Goal: Complete application form

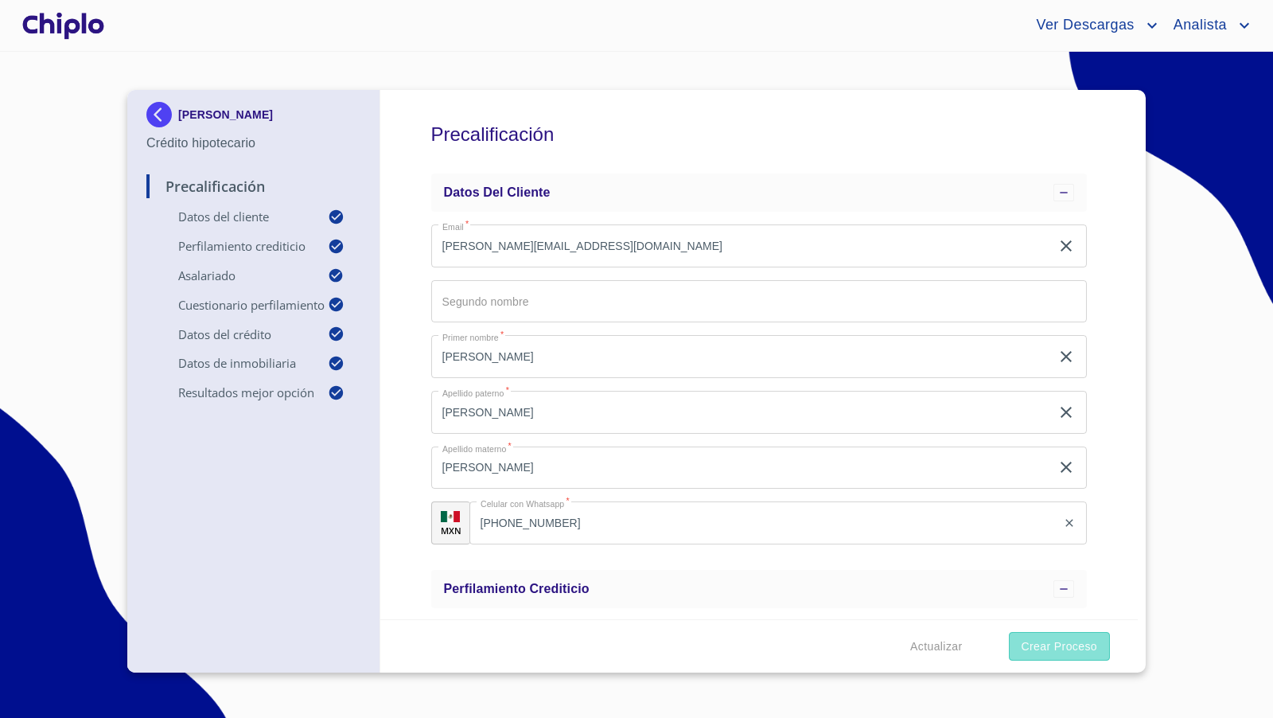
click at [1073, 646] on span "Crear Proceso" at bounding box center [1060, 647] width 76 height 20
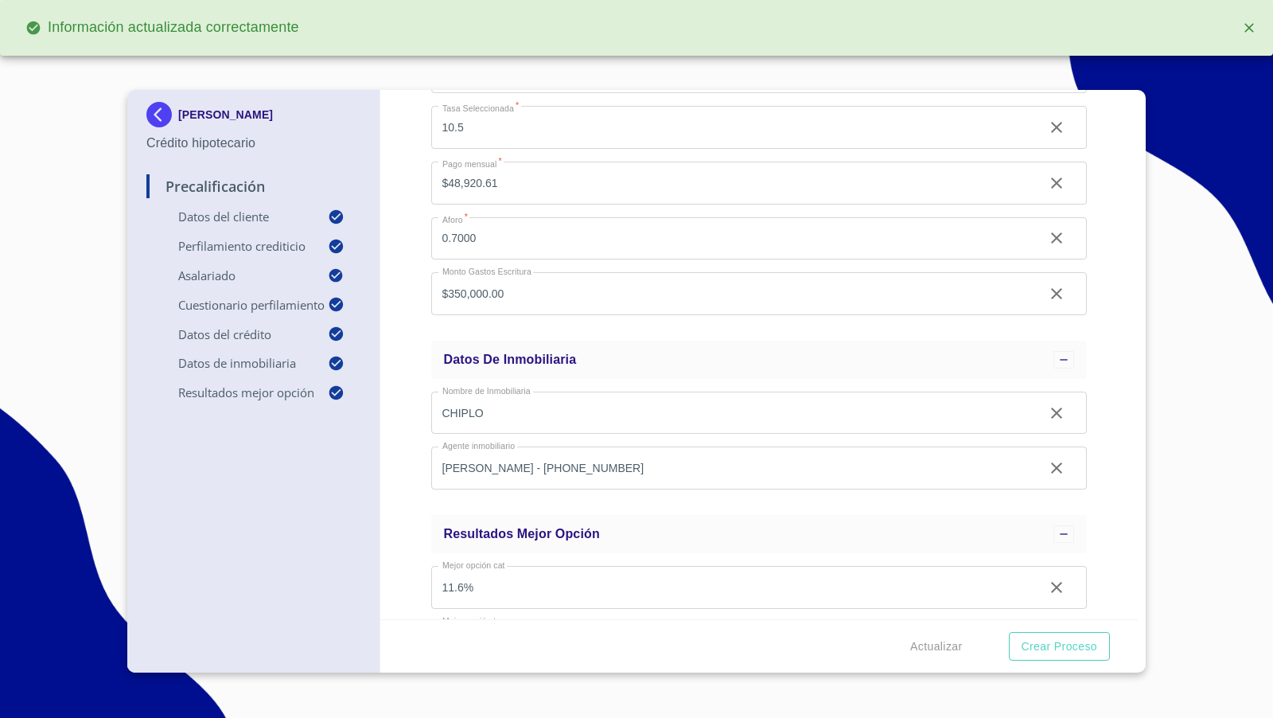
scroll to position [1740, 0]
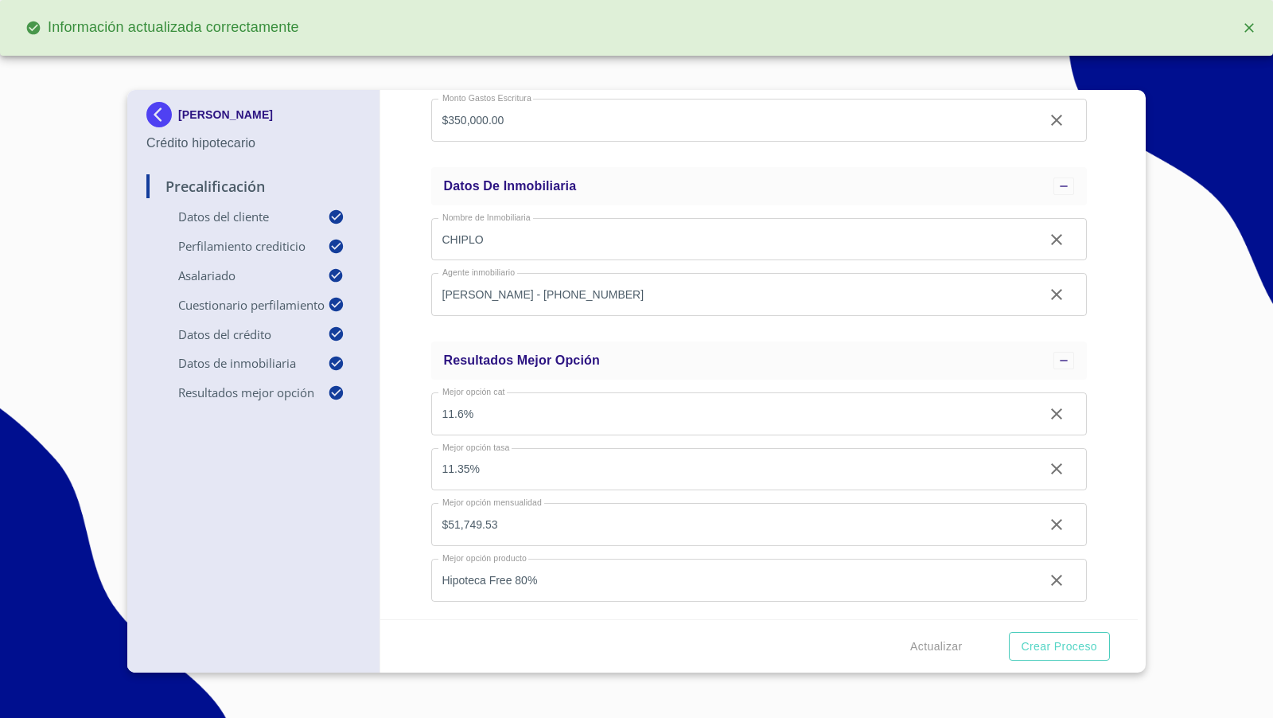
type input "0.7"
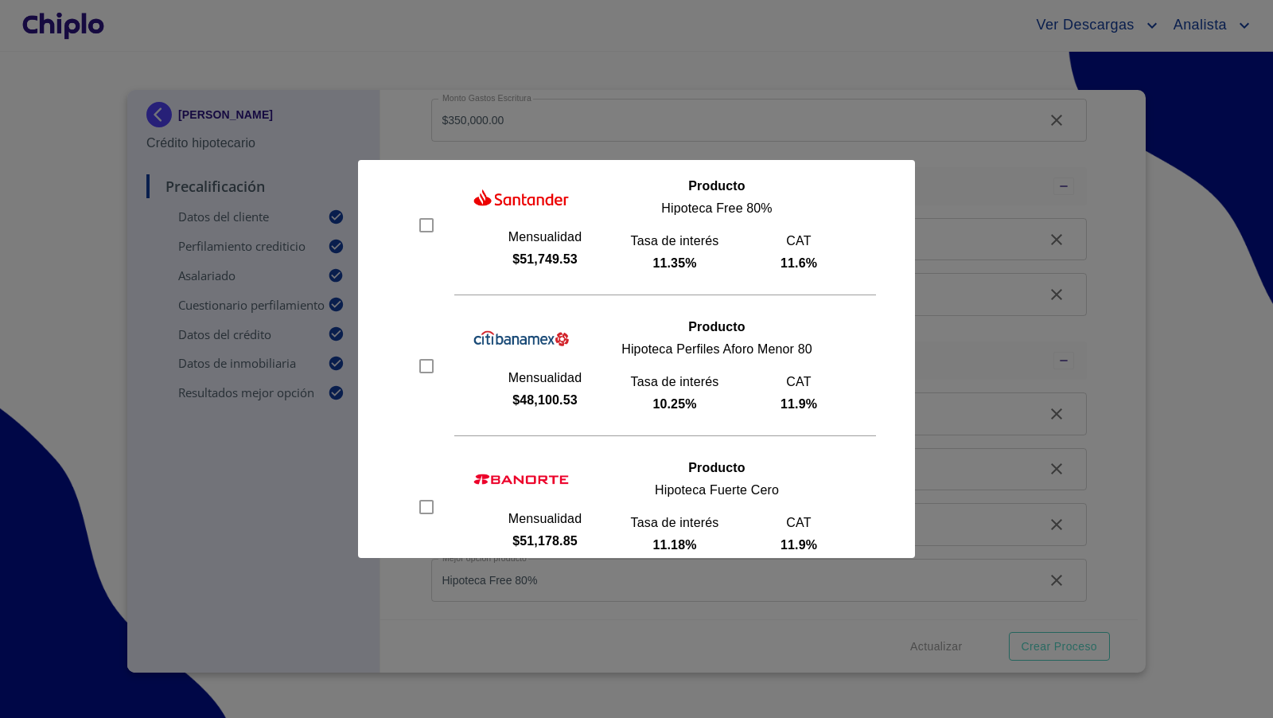
scroll to position [121, 0]
click at [424, 500] on input "checkbox" at bounding box center [427, 505] width 24 height 24
checkbox input "true"
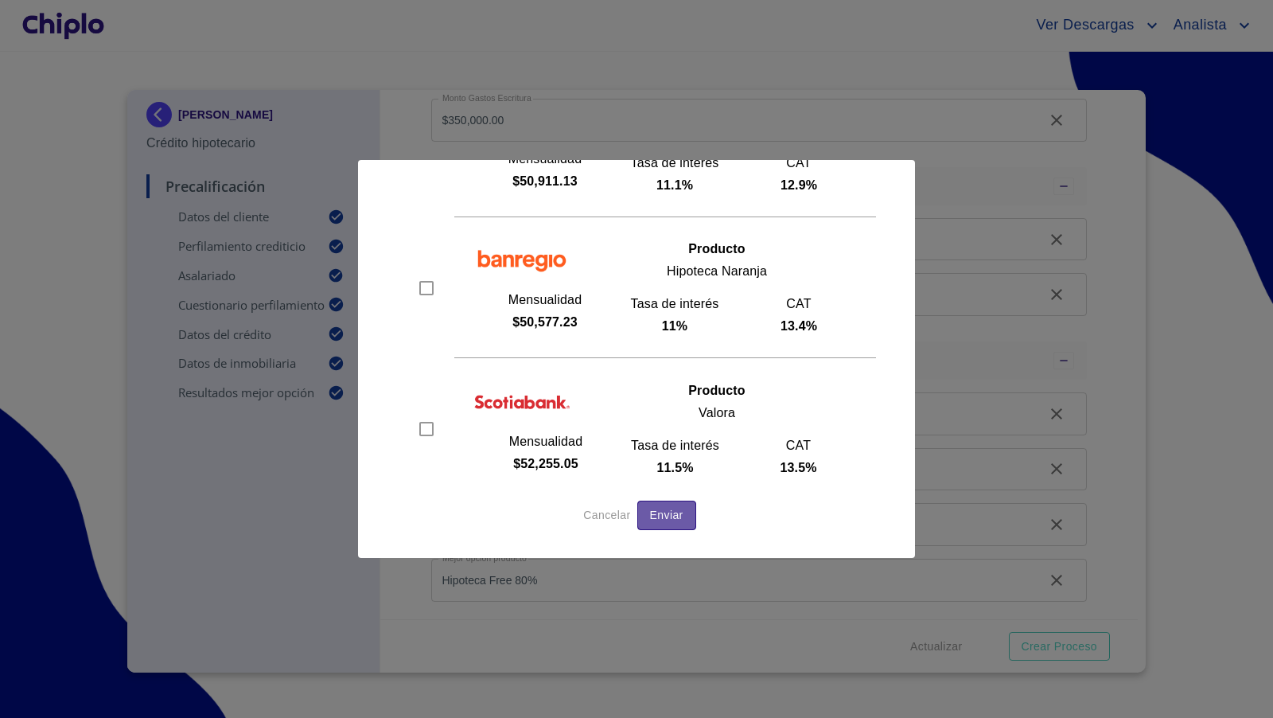
click at [671, 512] on span "Enviar" at bounding box center [666, 515] width 33 height 20
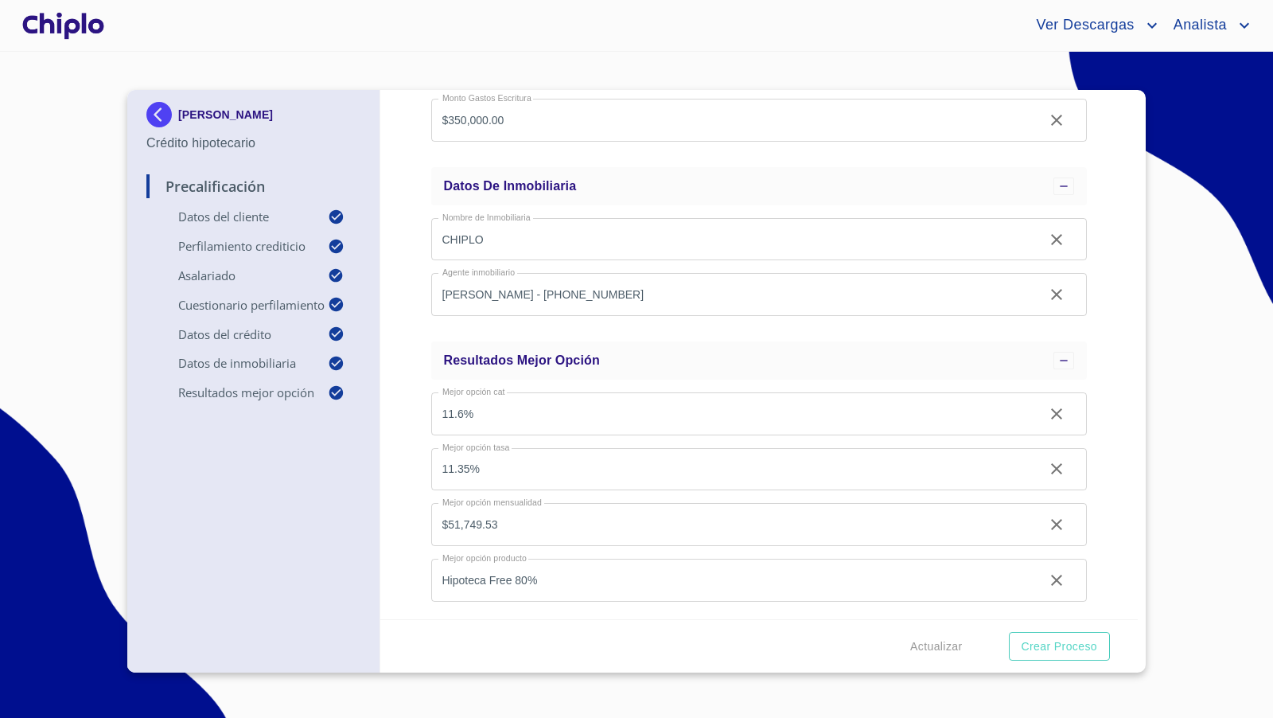
scroll to position [1683, 0]
click at [73, 25] on div at bounding box center [63, 25] width 88 height 51
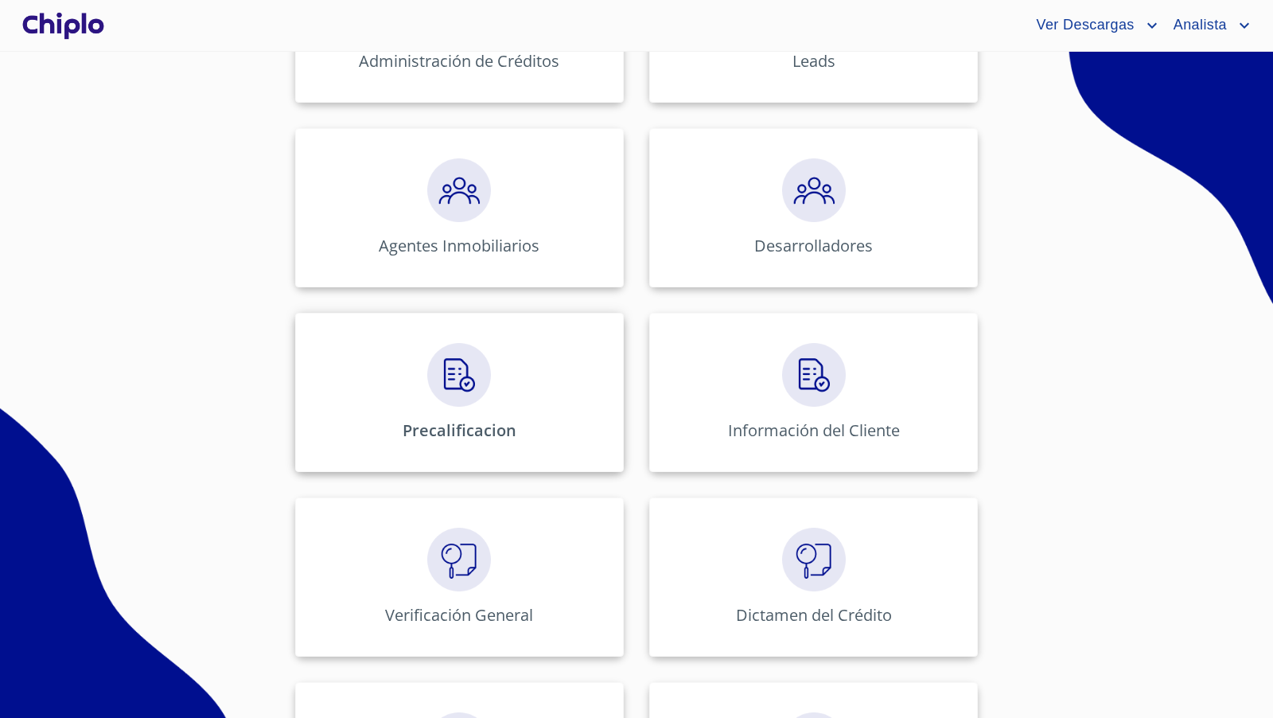
scroll to position [390, 0]
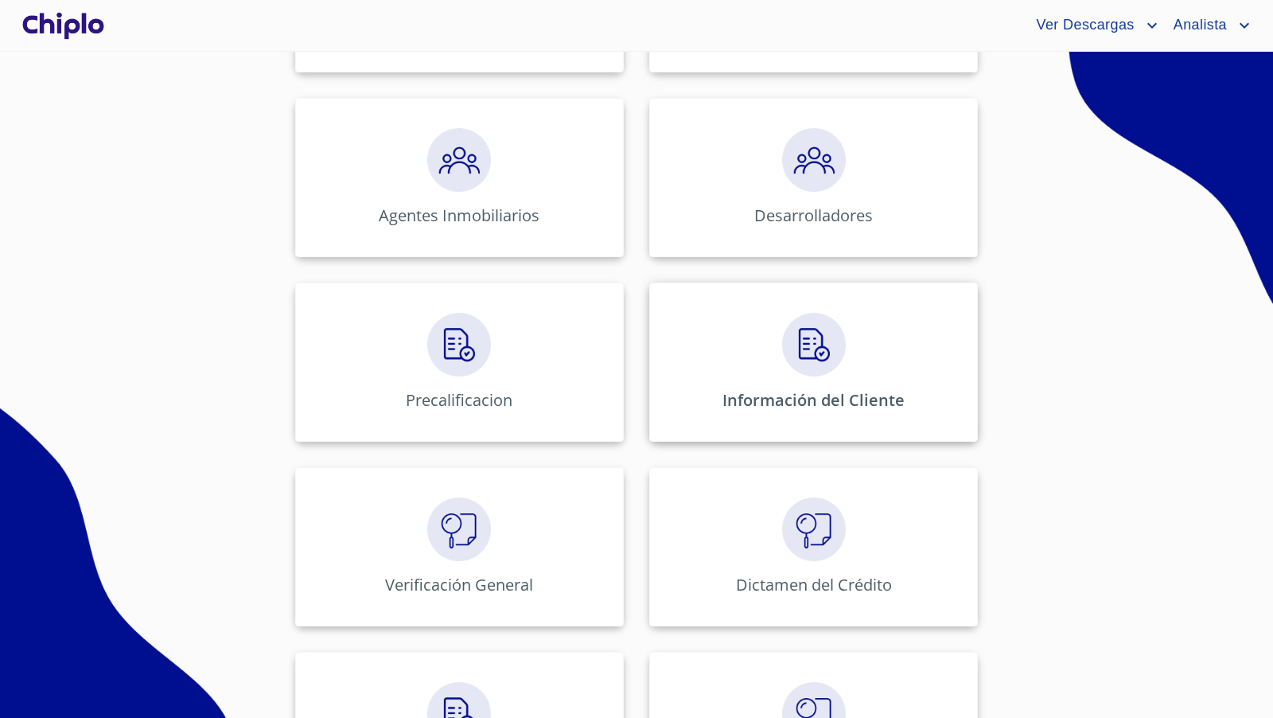
click at [794, 375] on div "Información del Cliente" at bounding box center [813, 362] width 329 height 159
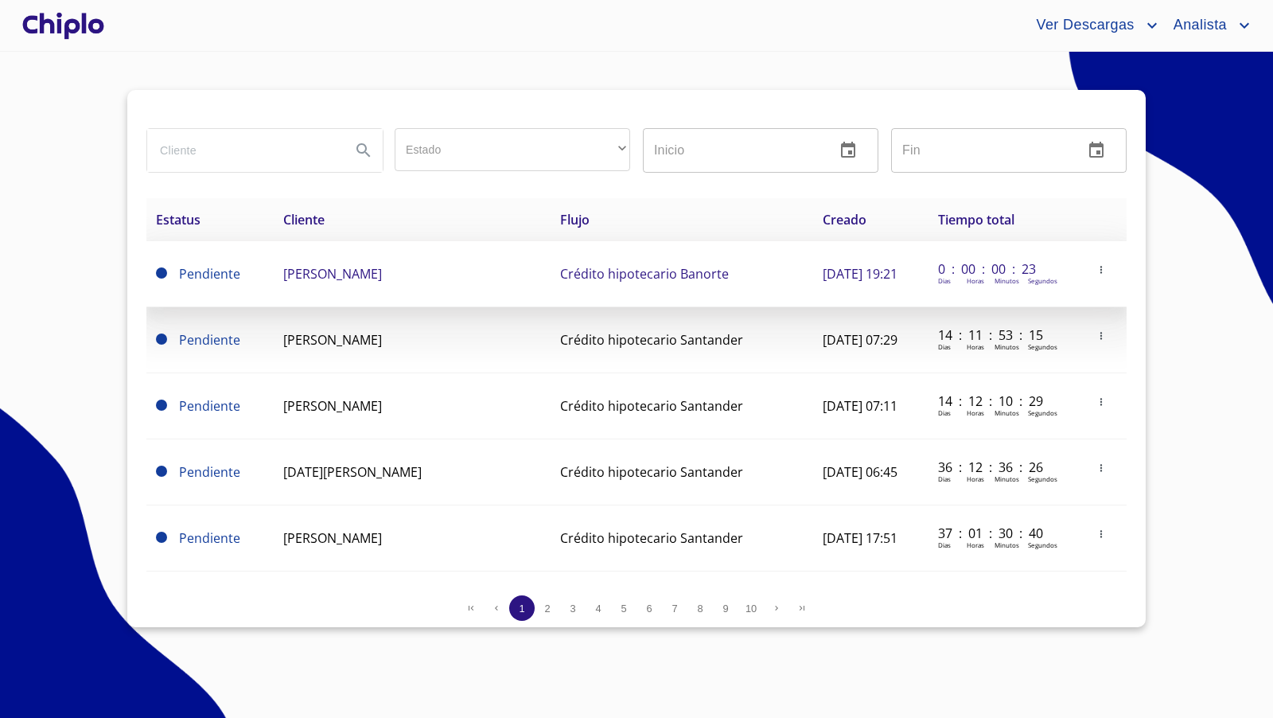
click at [341, 281] on span "[PERSON_NAME]" at bounding box center [332, 274] width 99 height 18
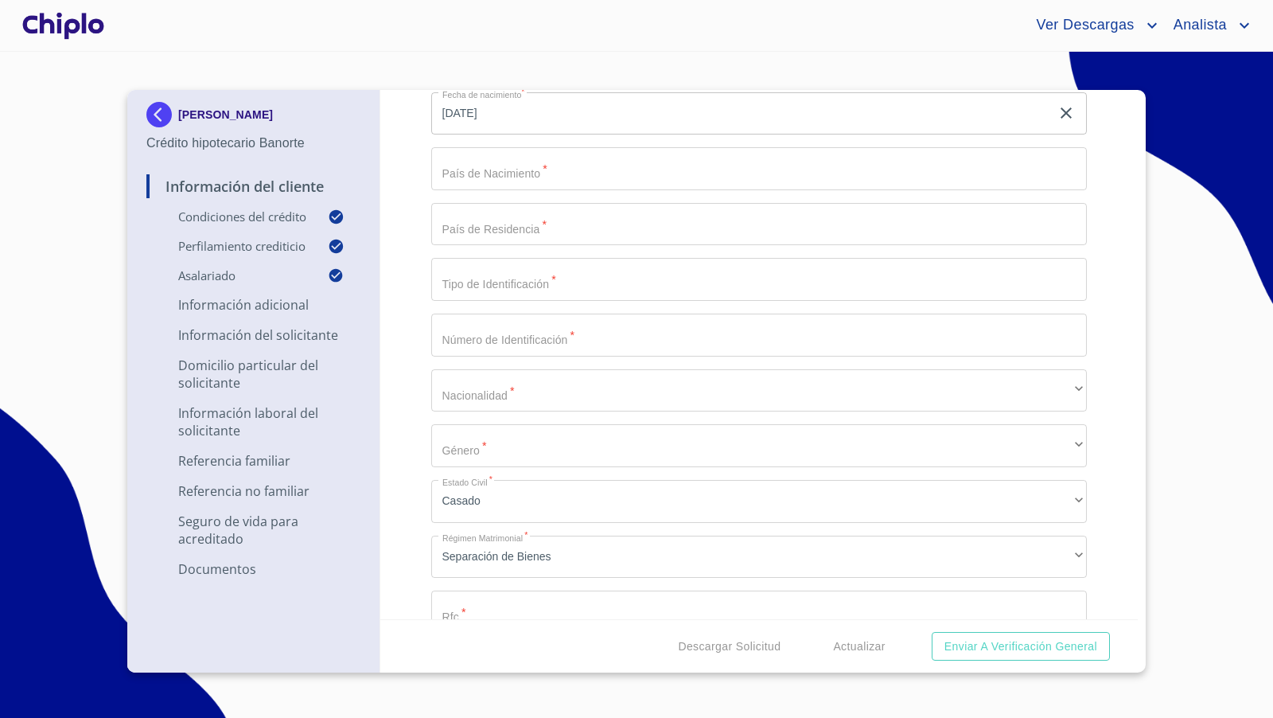
scroll to position [1666, 0]
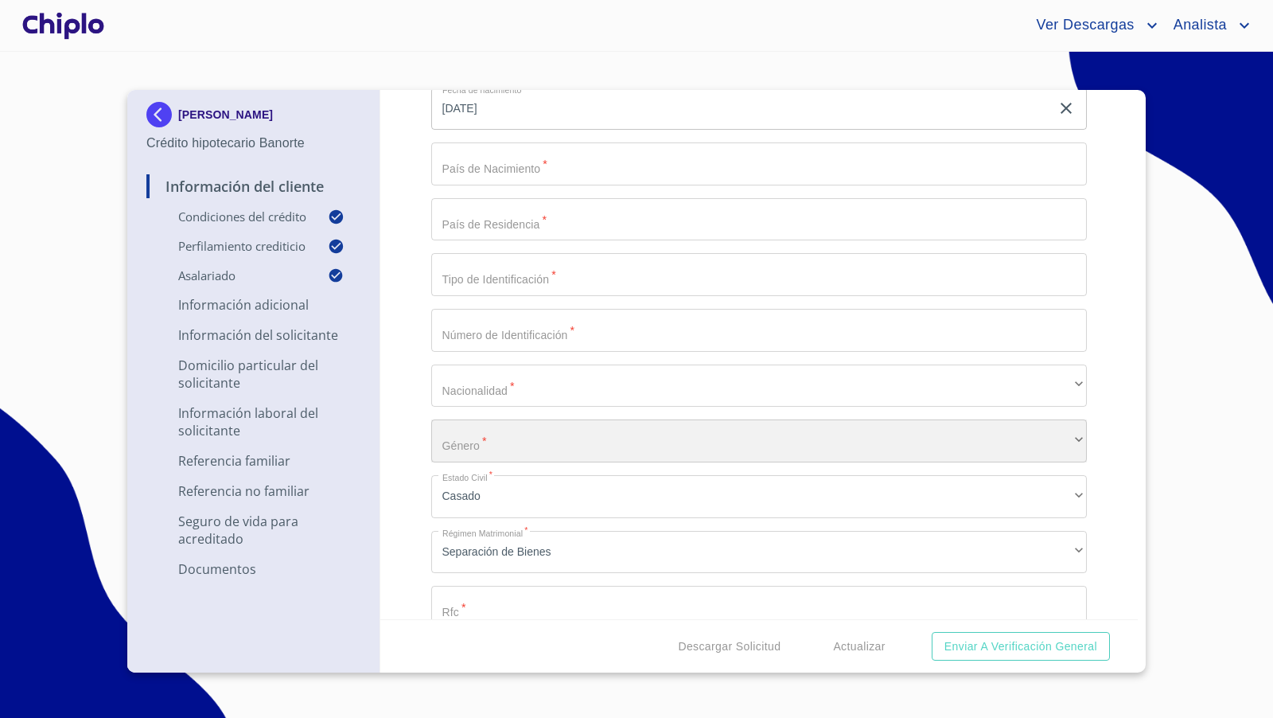
click at [661, 435] on div "​" at bounding box center [759, 440] width 657 height 43
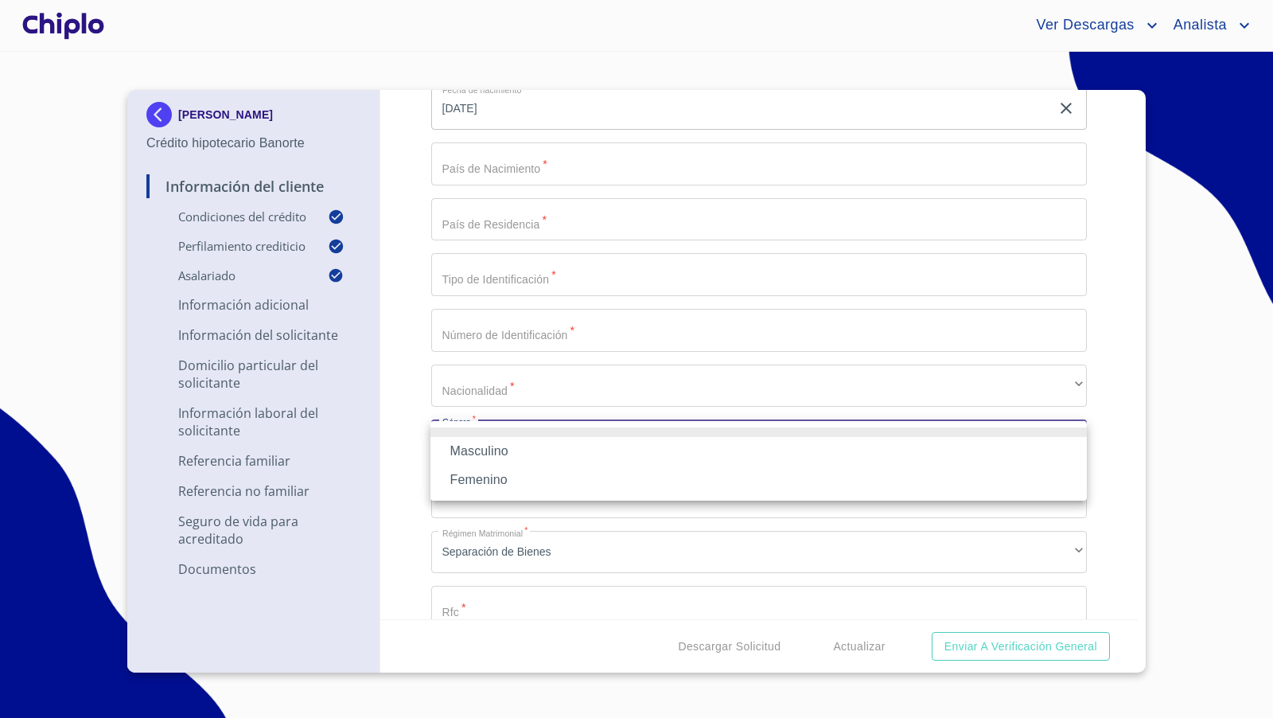
click at [573, 478] on li "Femenino" at bounding box center [759, 480] width 657 height 29
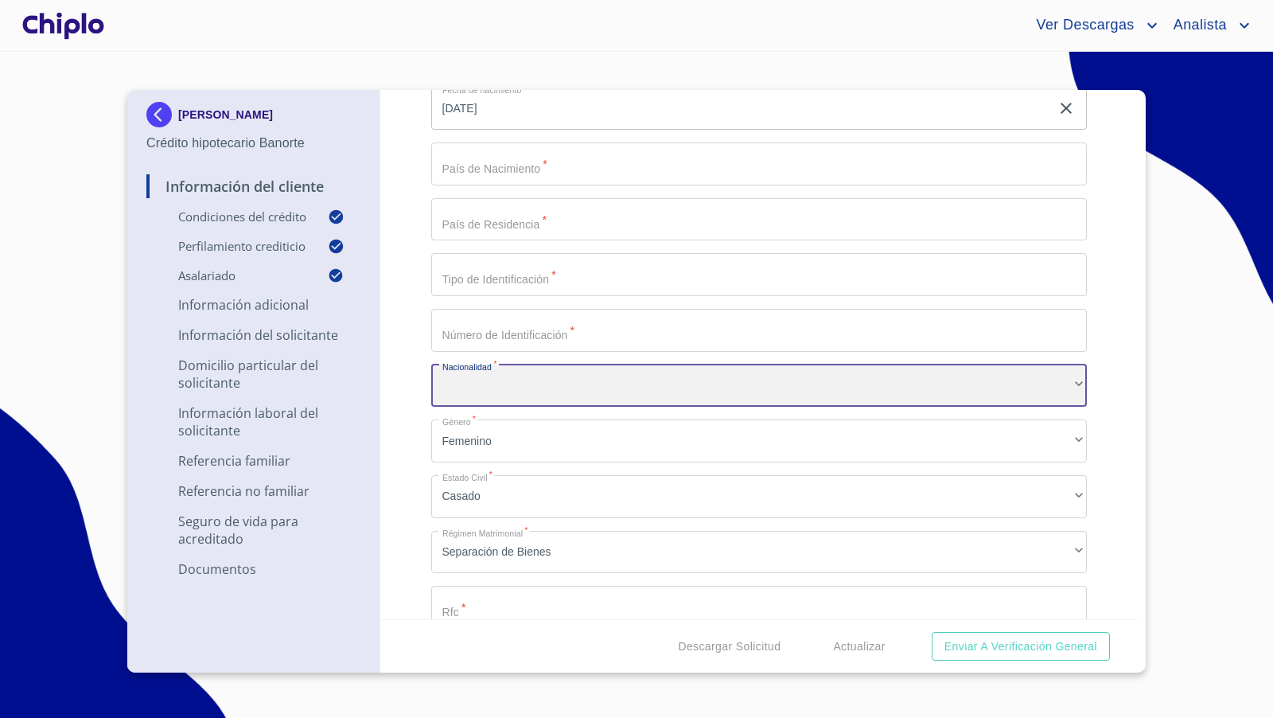
click at [505, 394] on div "​" at bounding box center [759, 386] width 657 height 43
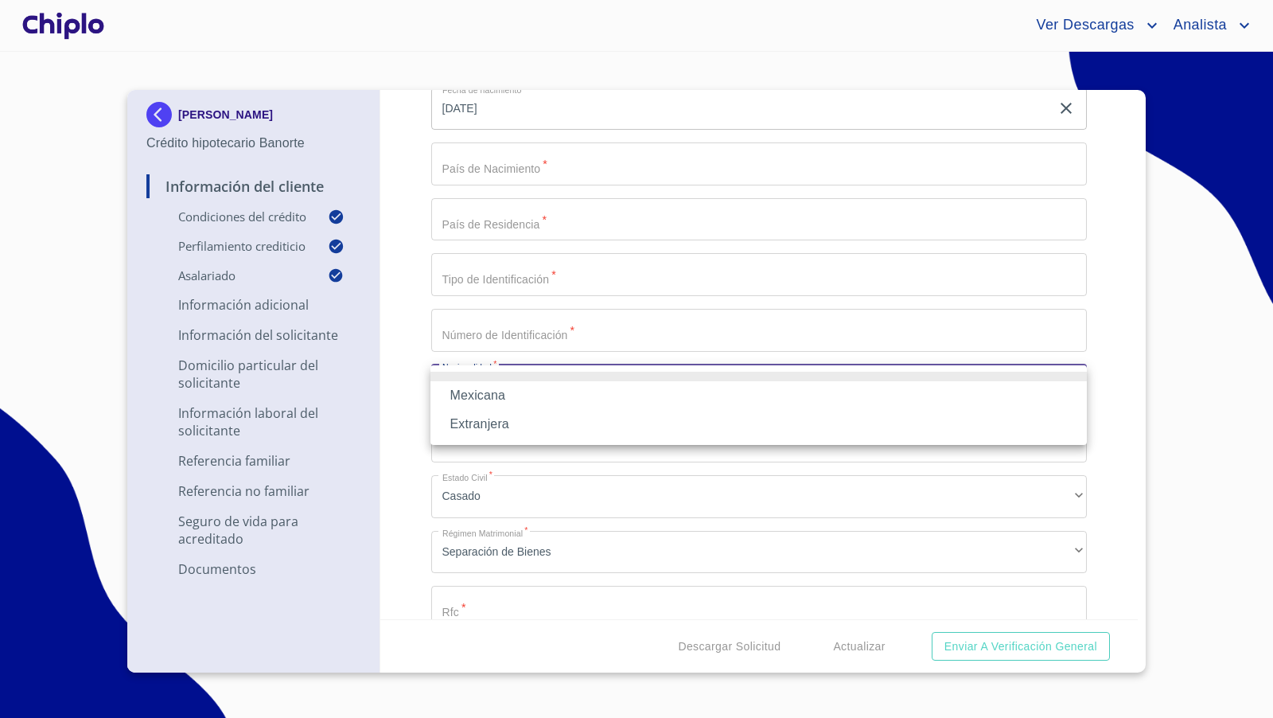
click at [491, 401] on li "Mexicana" at bounding box center [759, 395] width 657 height 29
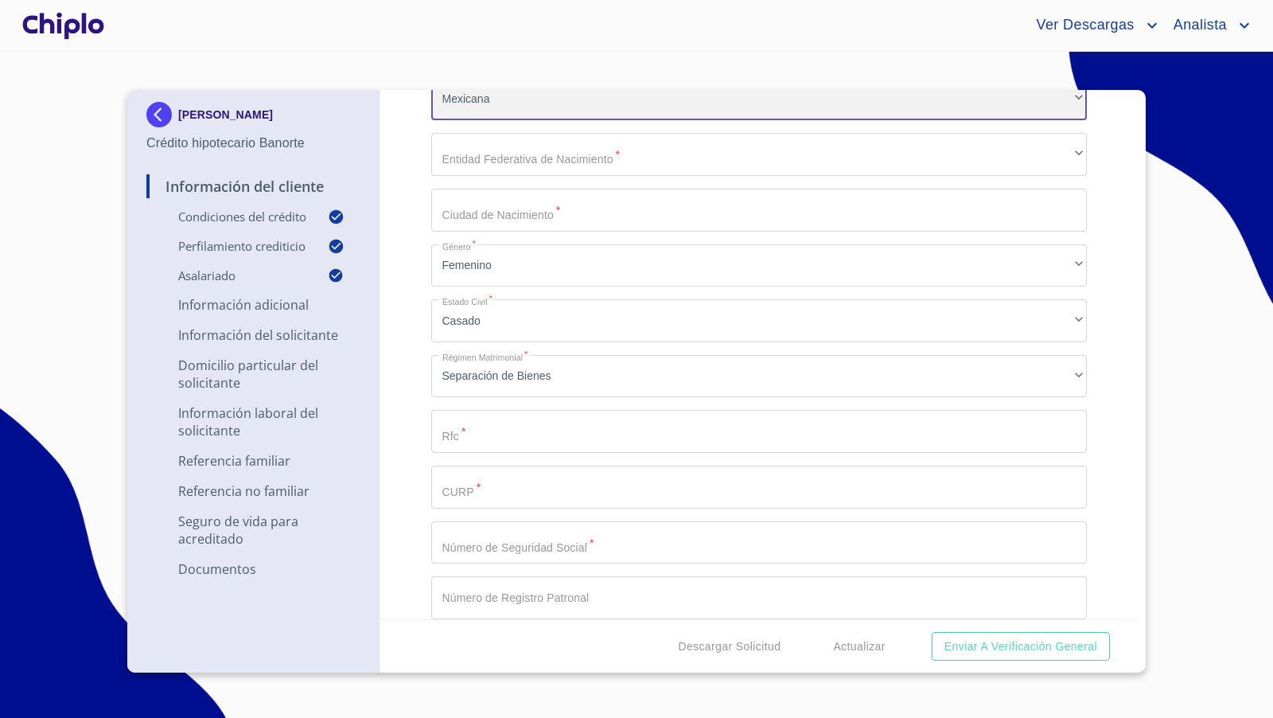
scroll to position [1964, 0]
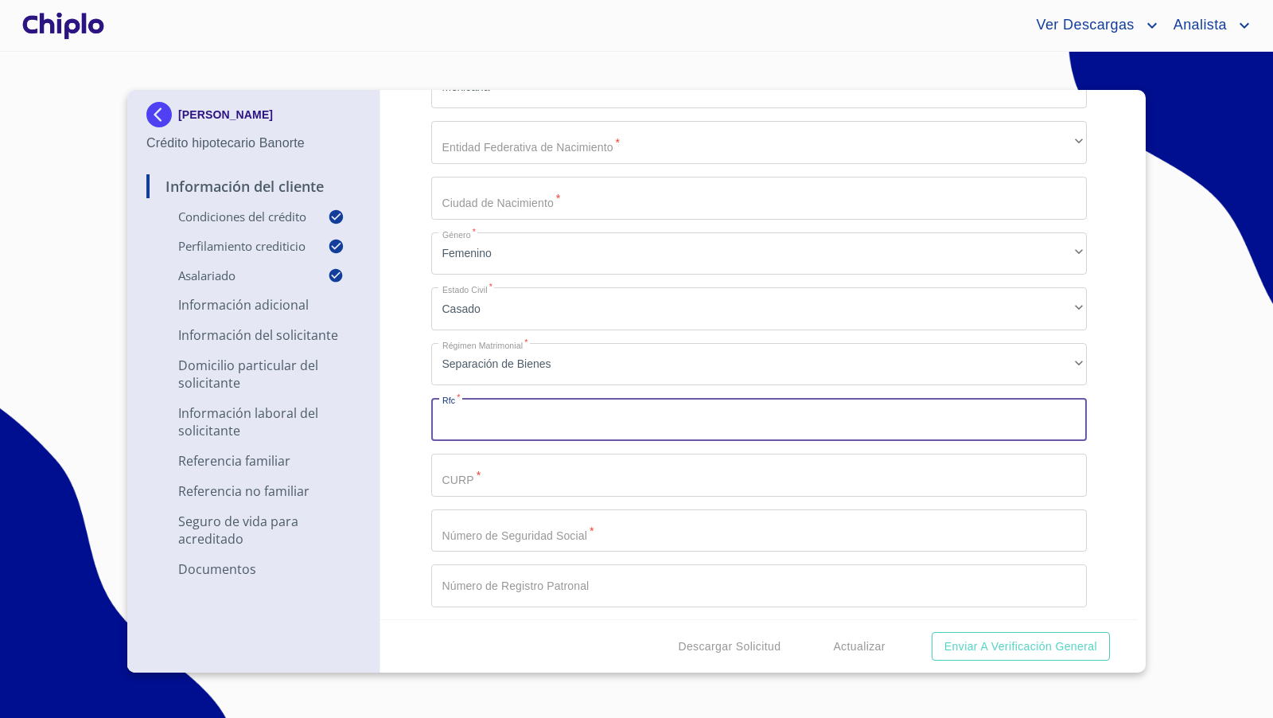
paste input "RALN9808233N6"
type input "RALN9808233N6"
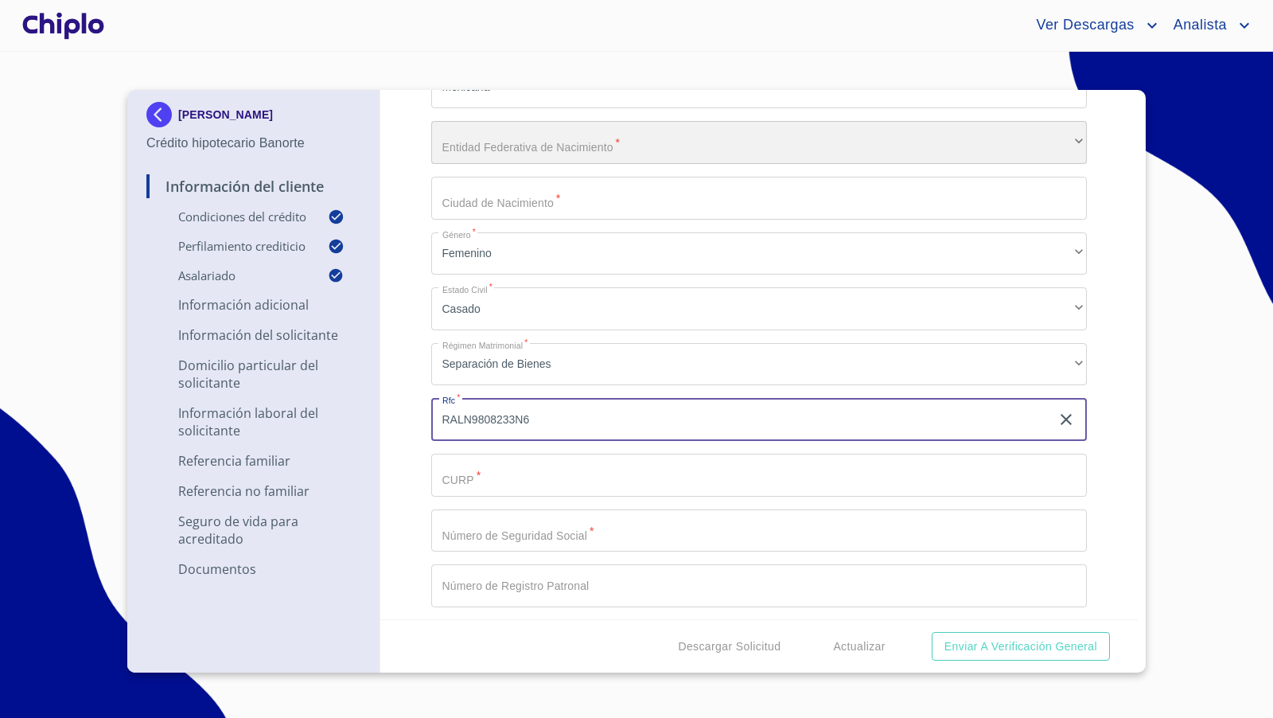
click at [515, 146] on div "​" at bounding box center [759, 142] width 657 height 43
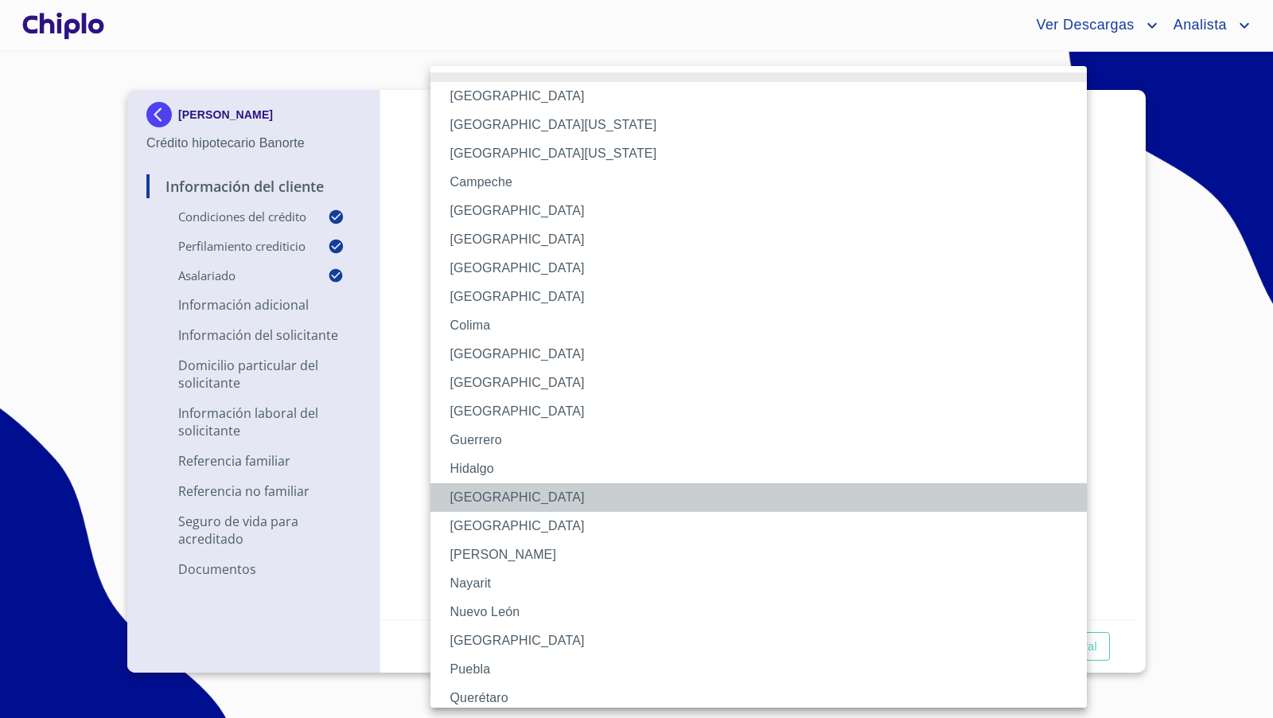
click at [478, 495] on li "[GEOGRAPHIC_DATA]" at bounding box center [759, 497] width 657 height 29
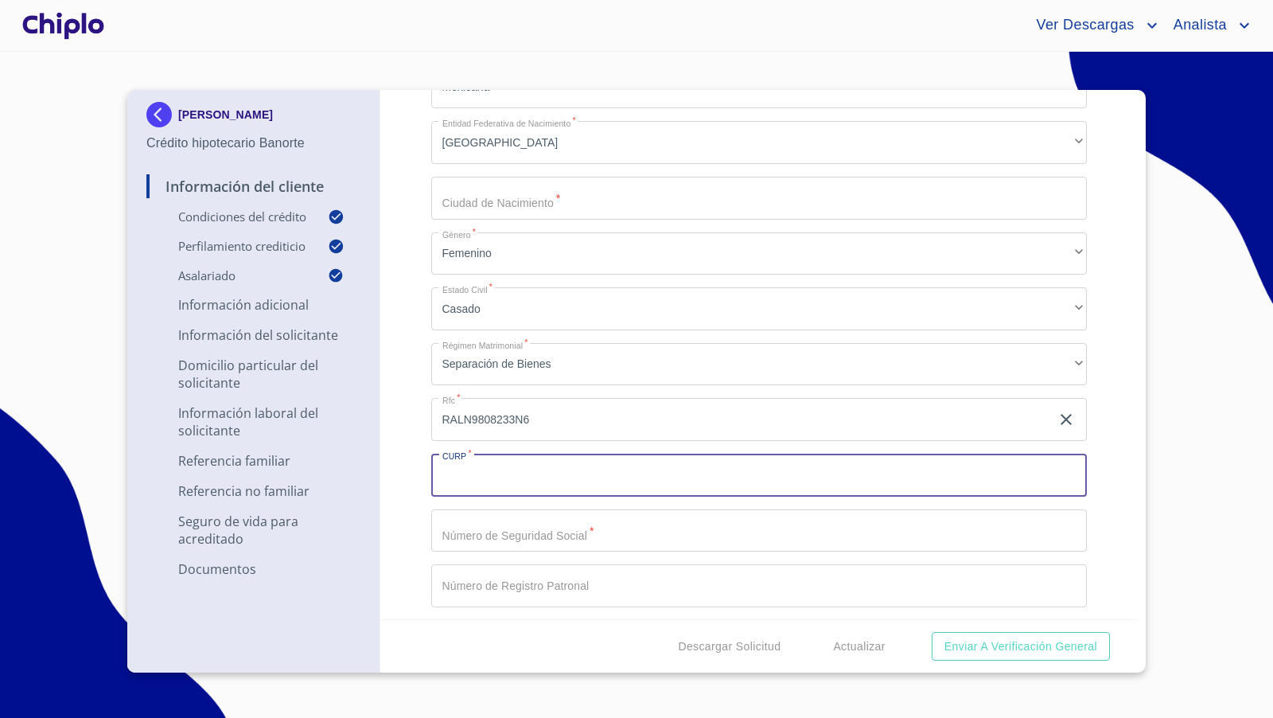
paste input "RALN980823MJCMRT07"
type input "RALN980823MJCMRT07"
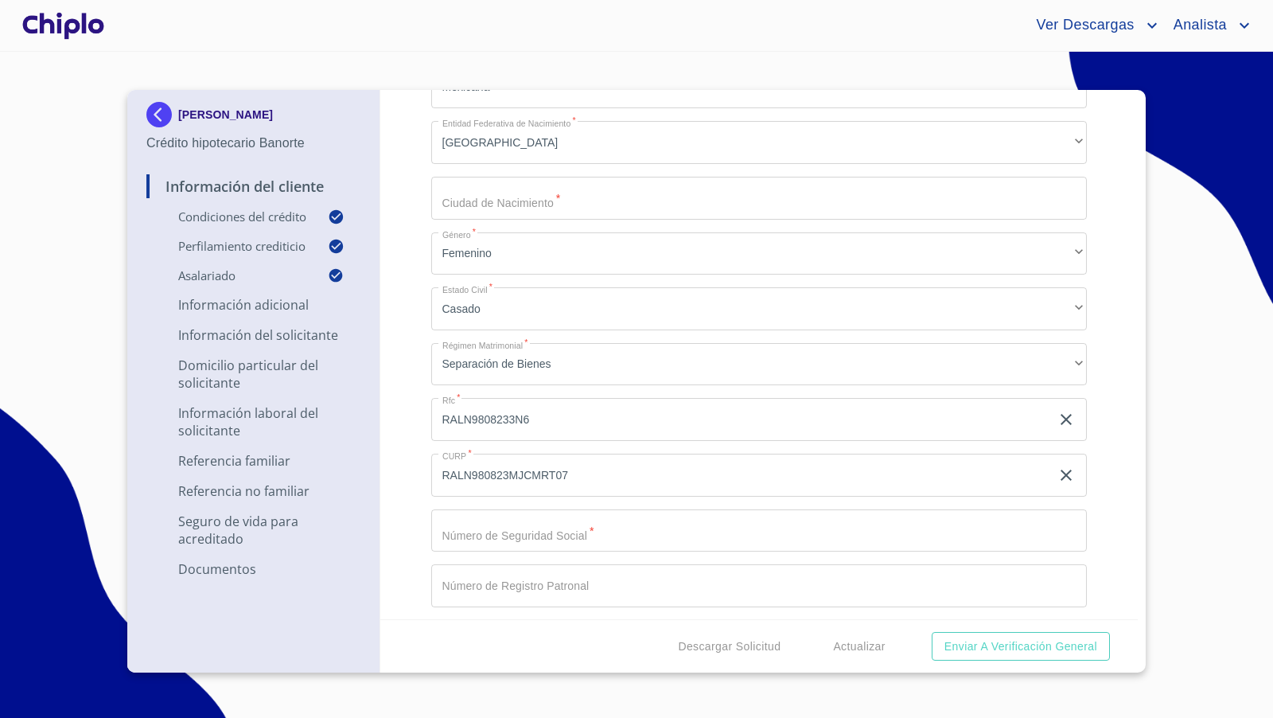
click at [412, 540] on div "Información del Cliente Condiciones del Crédito Selecciona tu producto   * Adqu…" at bounding box center [759, 354] width 758 height 529
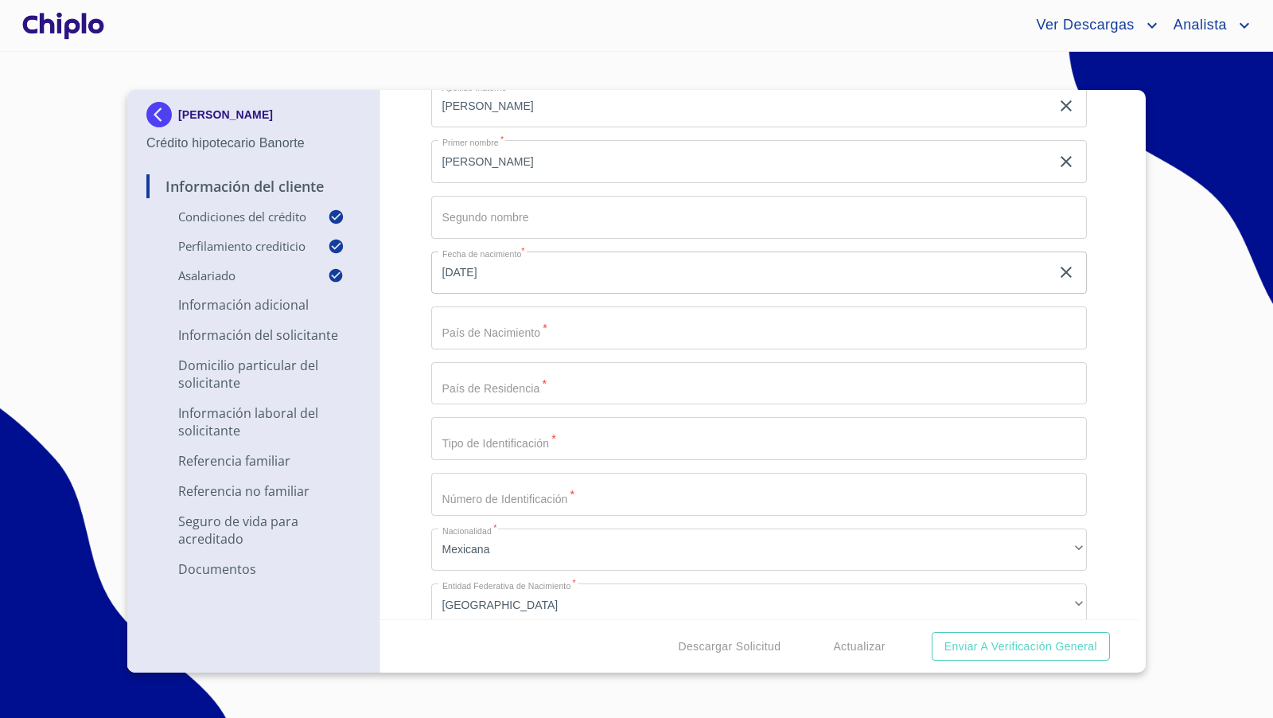
scroll to position [1498, 0]
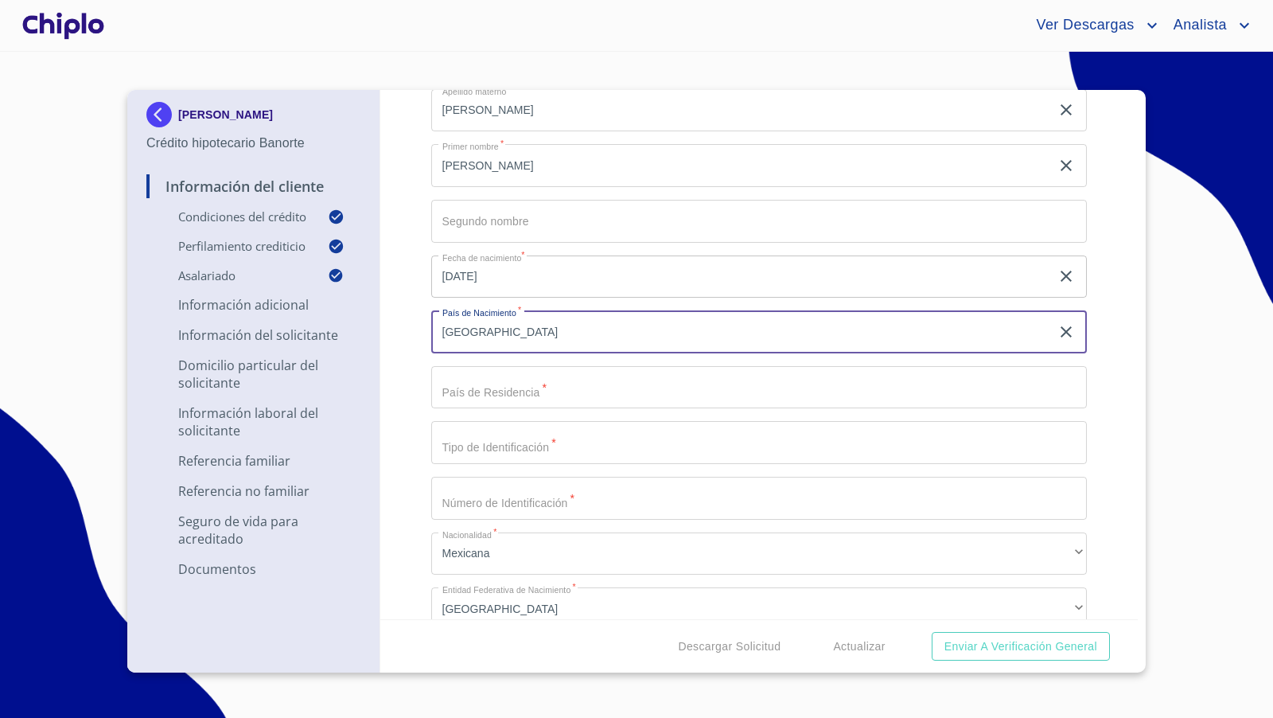
type input "[GEOGRAPHIC_DATA]"
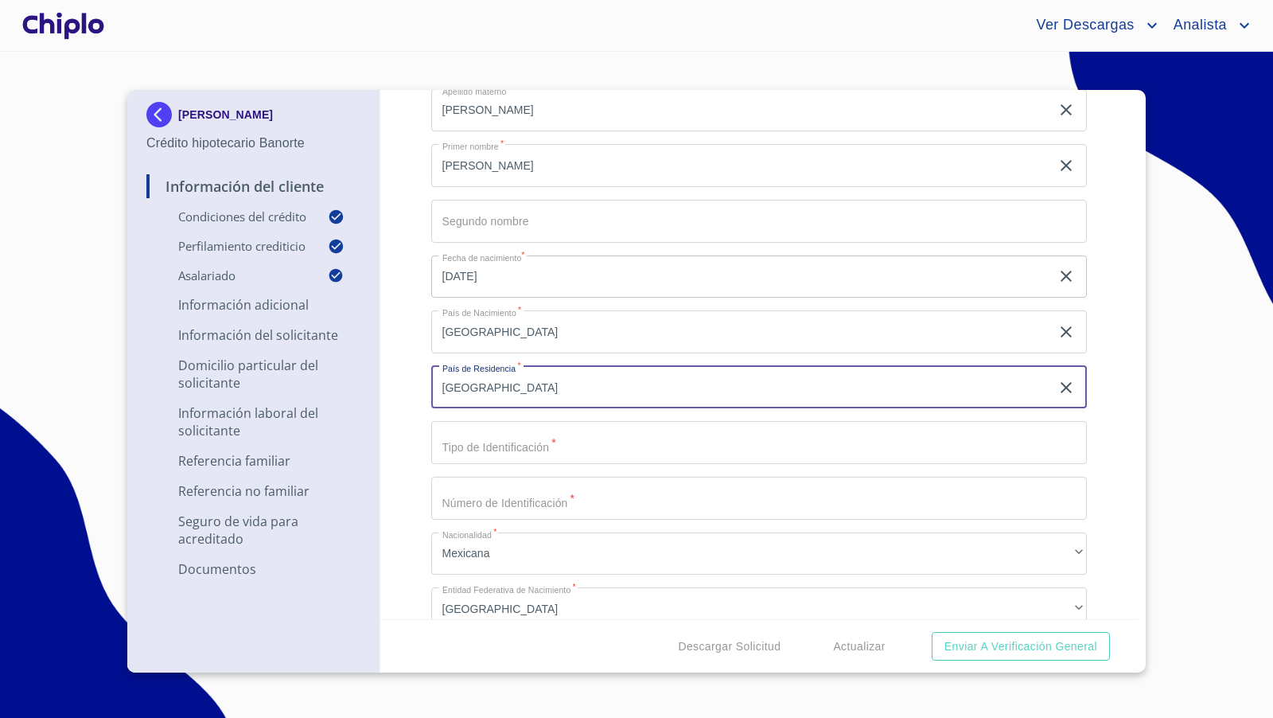
type input "[GEOGRAPHIC_DATA]"
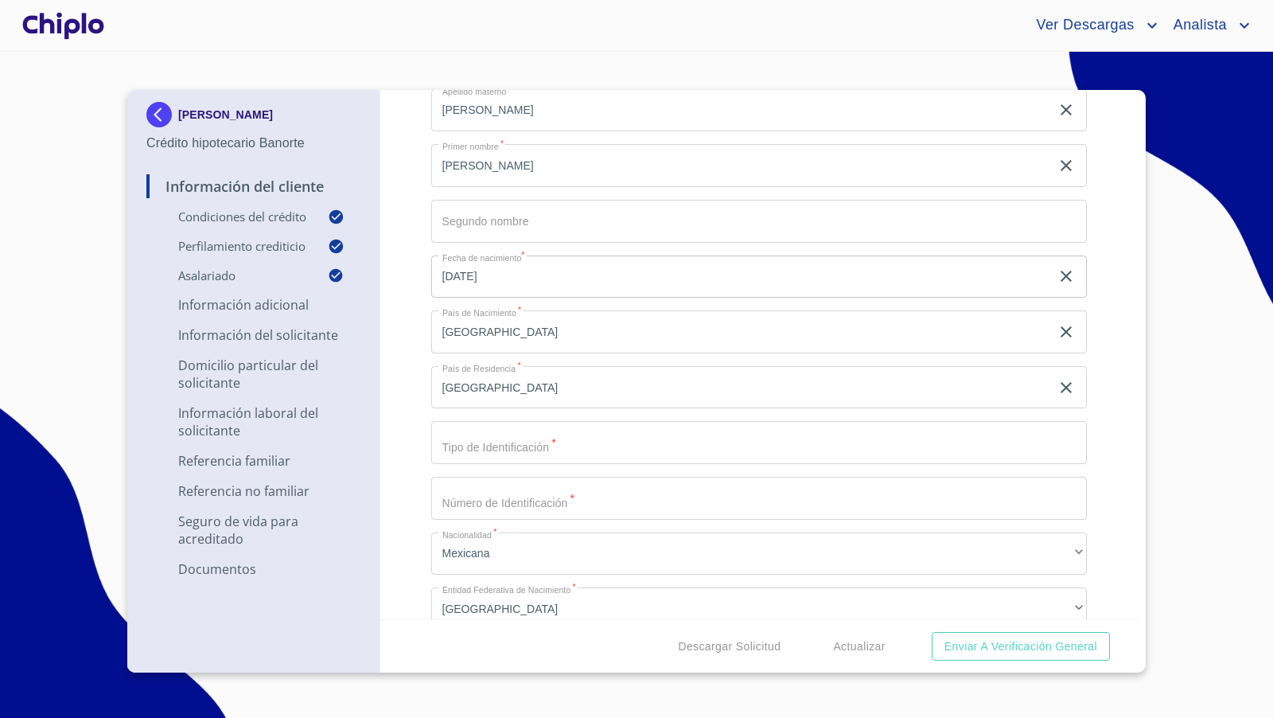
click at [408, 363] on div "Información del Cliente Condiciones del Crédito Selecciona tu producto   * Adqu…" at bounding box center [759, 354] width 758 height 529
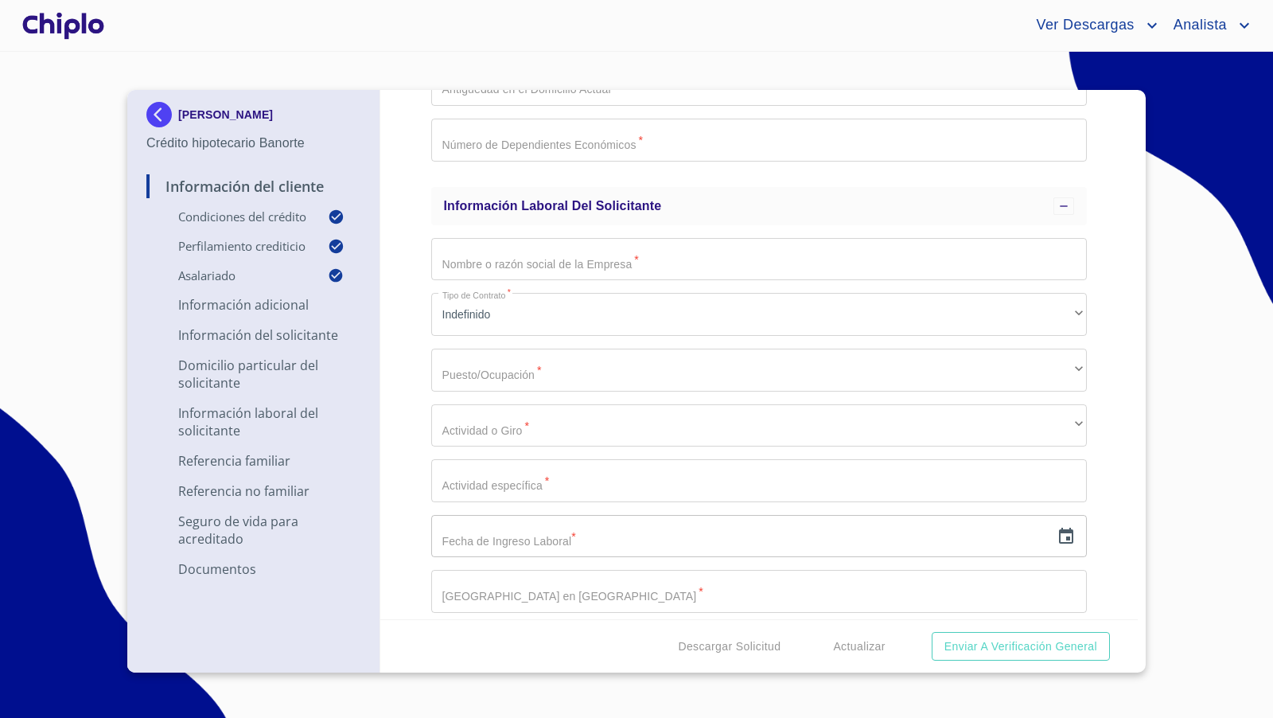
scroll to position [3312, 0]
click at [1105, 410] on div "Información del Cliente Condiciones del Crédito Selecciona tu producto   * Adqu…" at bounding box center [759, 354] width 758 height 529
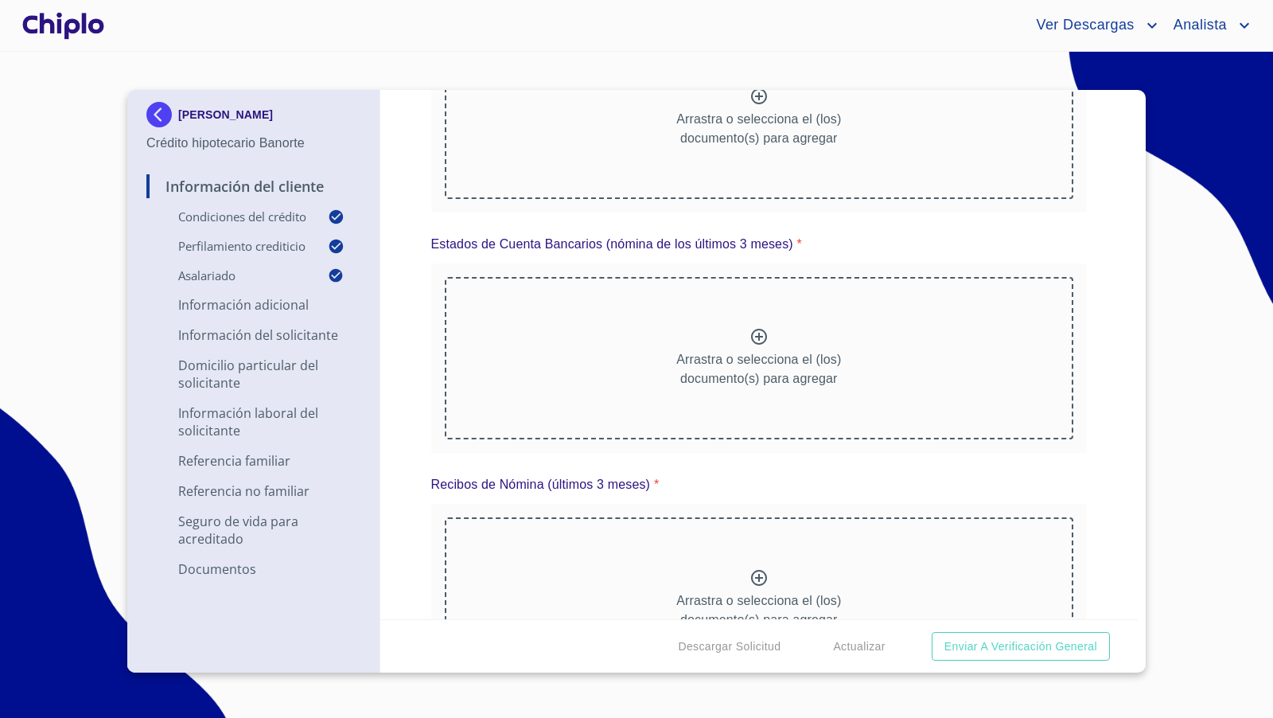
scroll to position [7277, 0]
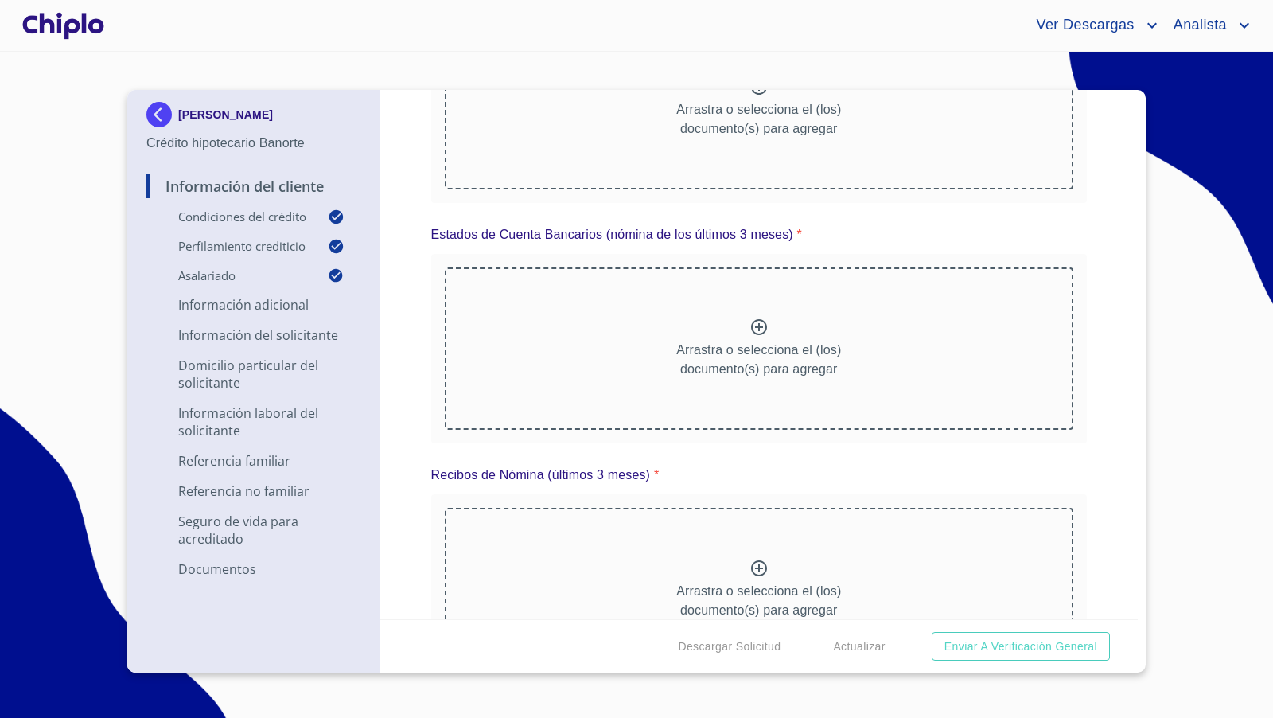
click at [756, 318] on icon at bounding box center [759, 327] width 19 height 19
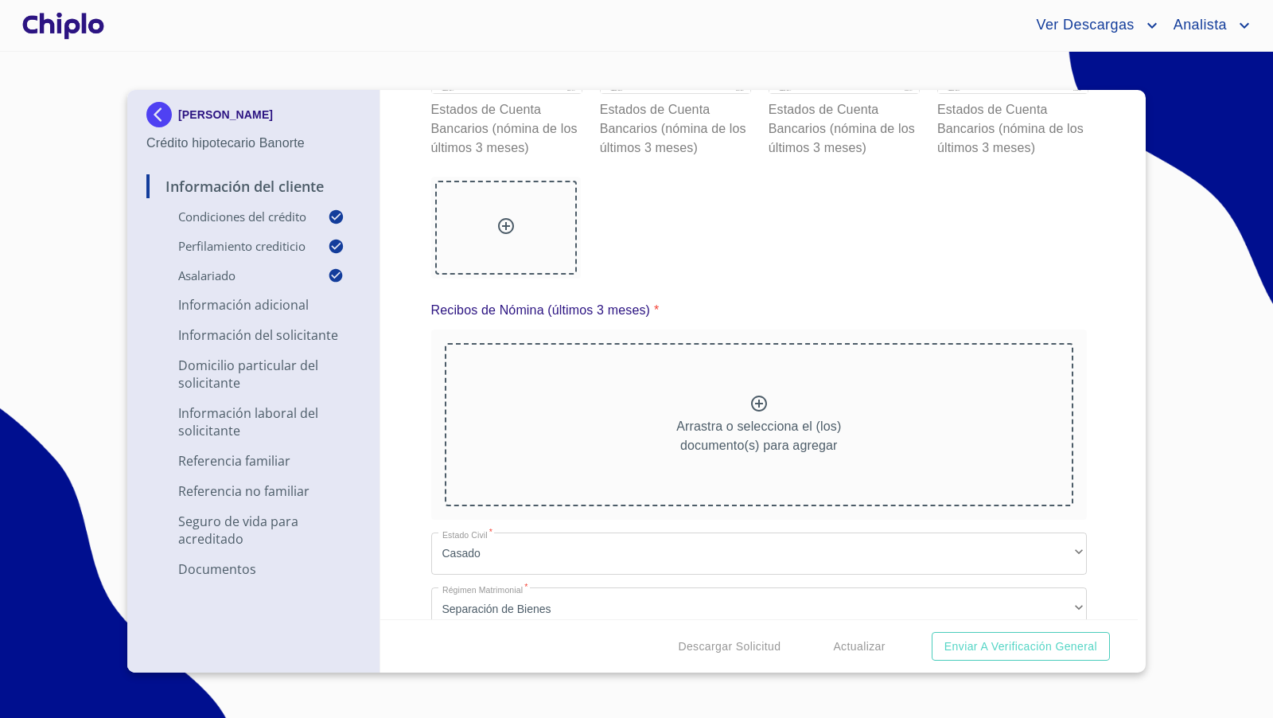
scroll to position [0, 0]
click at [758, 394] on icon at bounding box center [759, 403] width 19 height 19
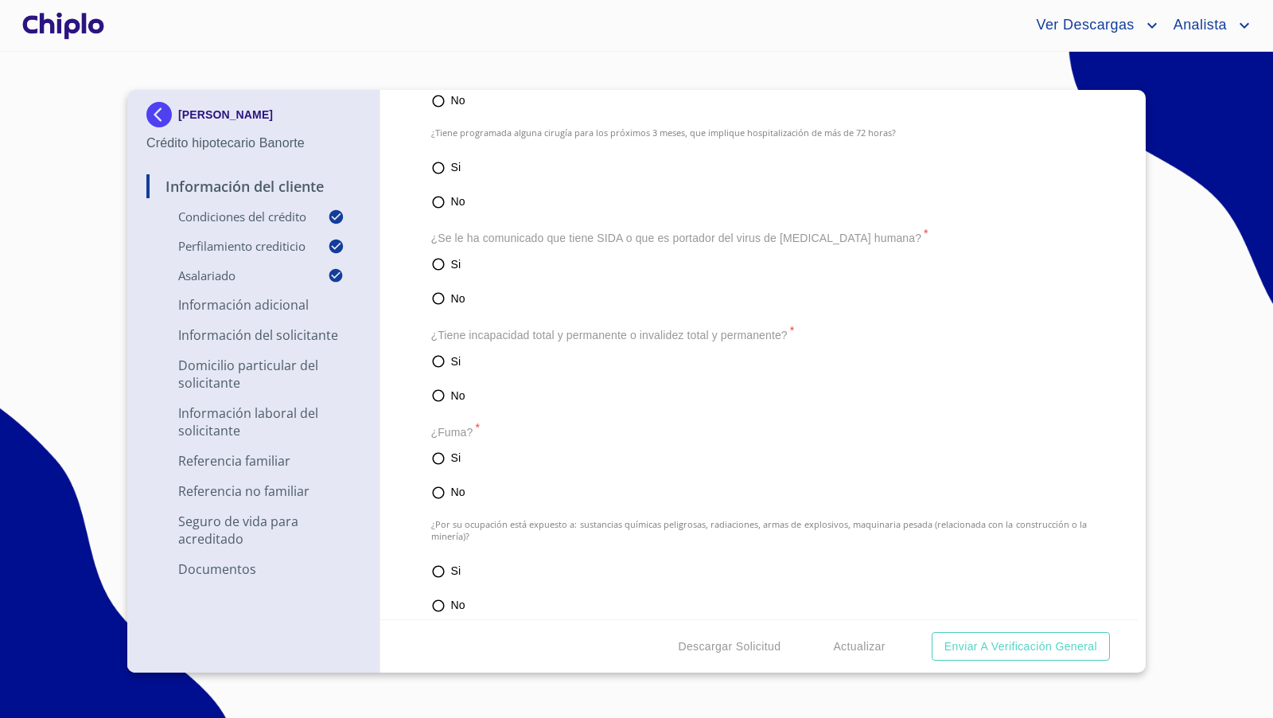
scroll to position [4570, 0]
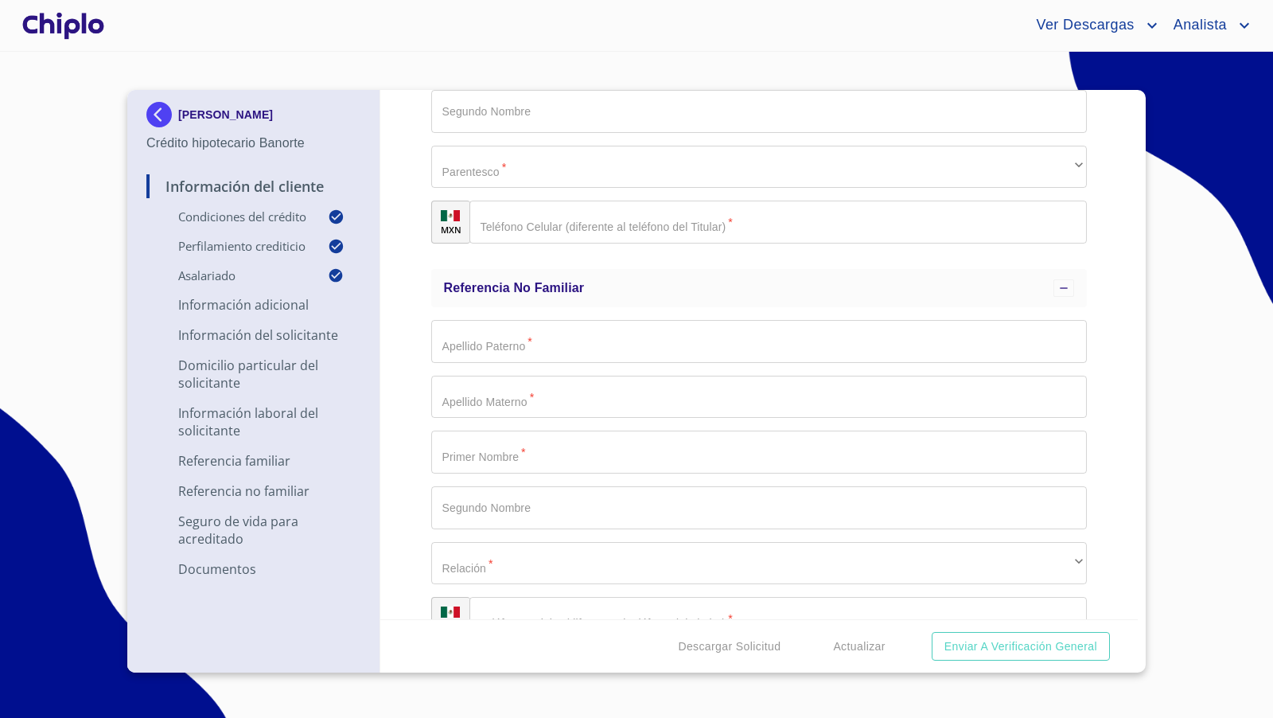
click at [87, 21] on div at bounding box center [63, 25] width 88 height 51
